Goal: Navigation & Orientation: Understand site structure

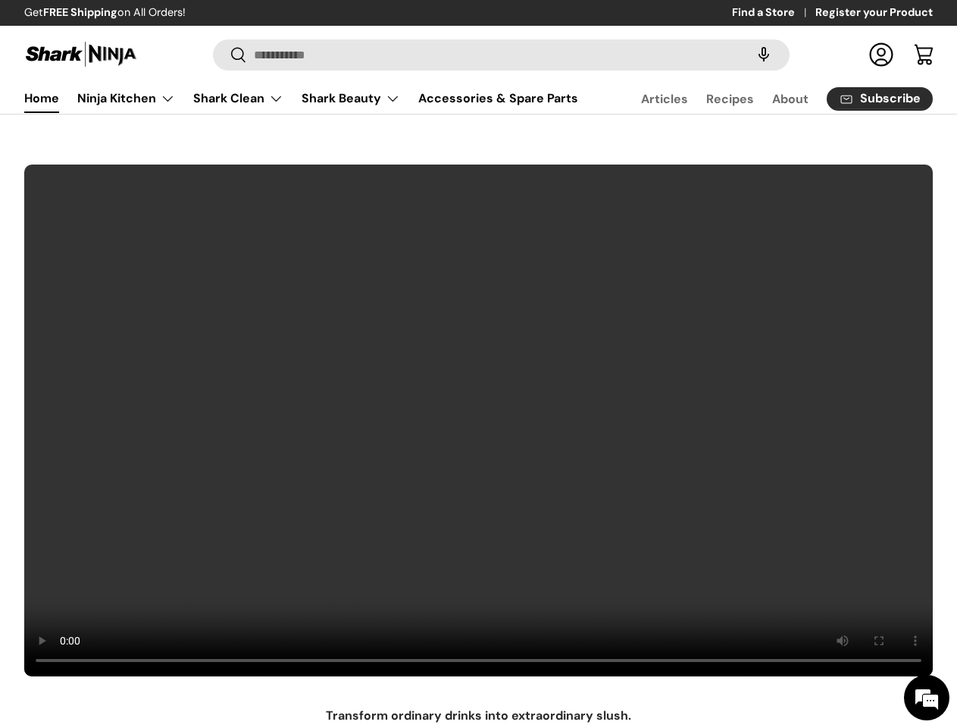
click at [478, 364] on video at bounding box center [479, 420] width 910 height 513
click at [749, 55] on speech-search-button at bounding box center [764, 54] width 49 height 33
click at [318, 113] on summary "Shark Beauty" at bounding box center [351, 98] width 117 height 30
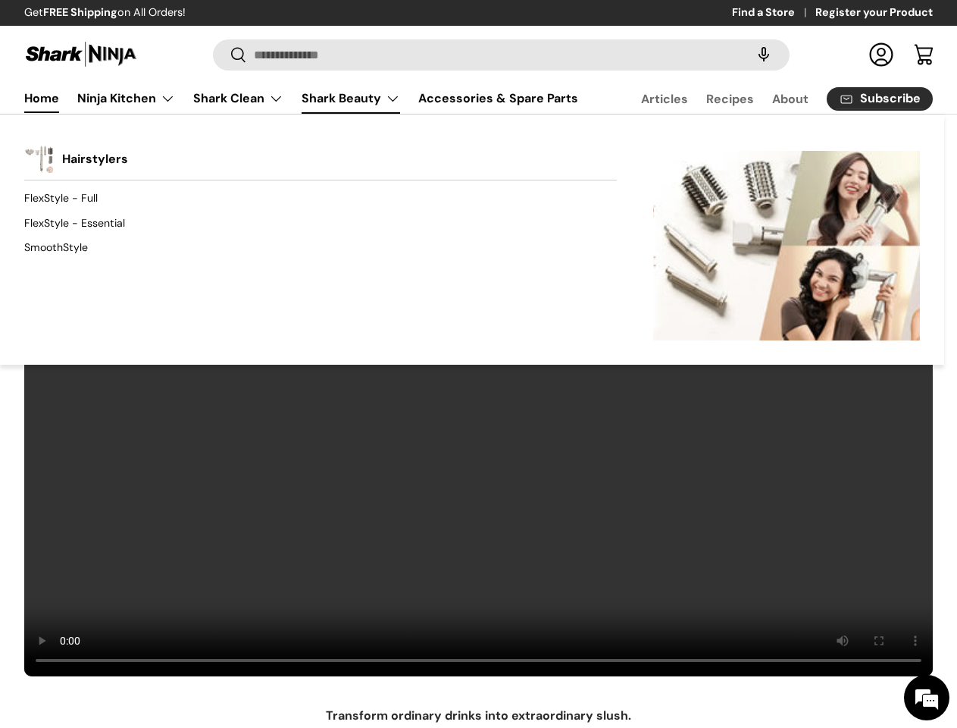
click at [230, 152] on div "Back Shark Beauty Hairstylers FlexStyle - Full FlexStyle - Essential SmoothStyl…" at bounding box center [472, 239] width 945 height 251
click at [458, 152] on div "Back Shark Beauty Hairstylers FlexStyle - Full FlexStyle - Essential SmoothStyl…" at bounding box center [472, 239] width 945 height 251
click at [685, 157] on div "Back Shark Beauty Hairstylers FlexStyle - Full FlexStyle - Essential SmoothStyl…" at bounding box center [472, 239] width 945 height 251
click at [890, 152] on div "Back Shark Beauty Hairstylers FlexStyle - Full FlexStyle - Essential SmoothStyl…" at bounding box center [472, 239] width 945 height 251
click at [337, 152] on div "Back Shark Beauty Hairstylers FlexStyle - Full FlexStyle - Essential SmoothStyl…" at bounding box center [472, 239] width 945 height 251
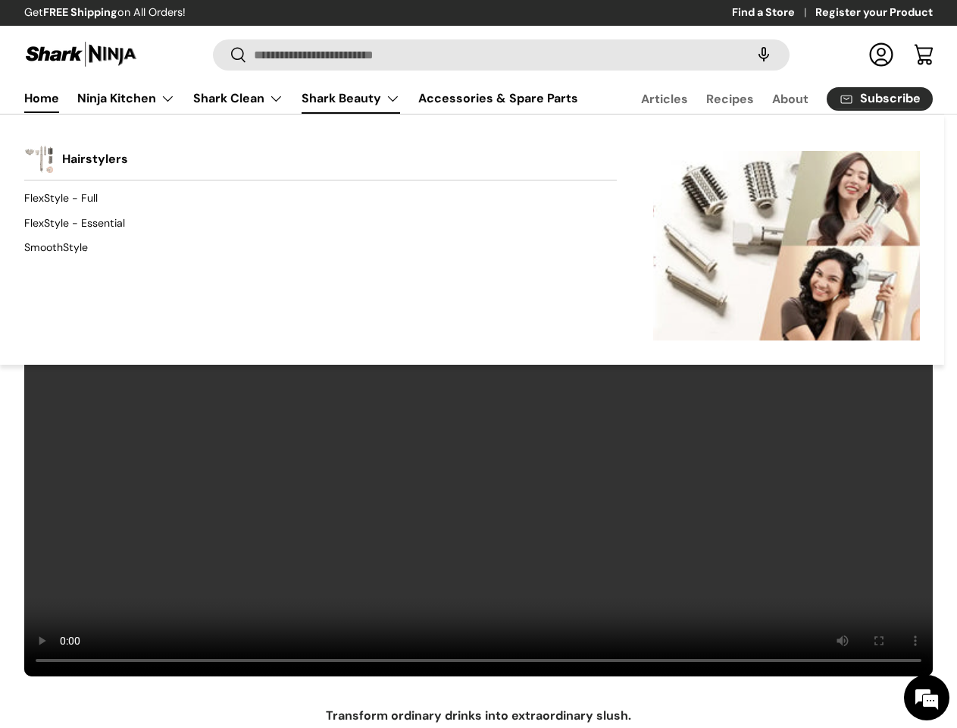
click at [529, 157] on div "Back Shark Beauty Hairstylers FlexStyle - Full FlexStyle - Essential SmoothStyl…" at bounding box center [472, 239] width 945 height 251
click at [728, 152] on div "Back Shark Beauty Hairstylers FlexStyle - Full FlexStyle - Essential SmoothStyl…" at bounding box center [472, 239] width 945 height 251
